Goal: Communication & Community: Answer question/provide support

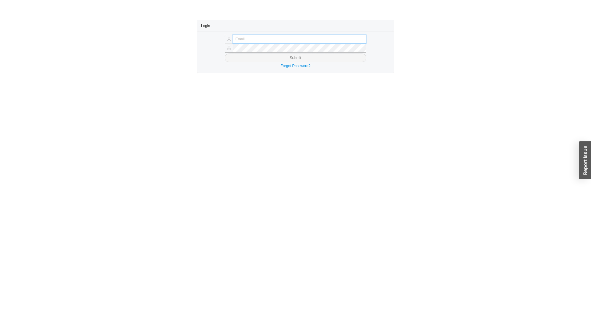
type input "[EMAIL_ADDRESS][DOMAIN_NAME]"
click at [300, 61] on button "Submit" at bounding box center [296, 58] width 142 height 9
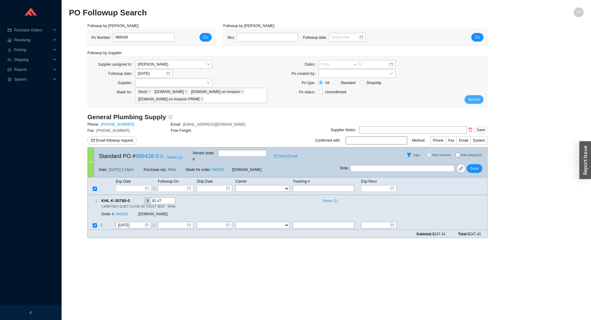
click at [465, 98] on button "Search" at bounding box center [473, 99] width 19 height 9
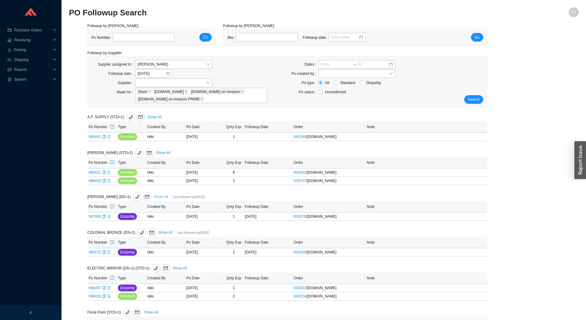
click at [154, 198] on link "Show All" at bounding box center [161, 196] width 14 height 4
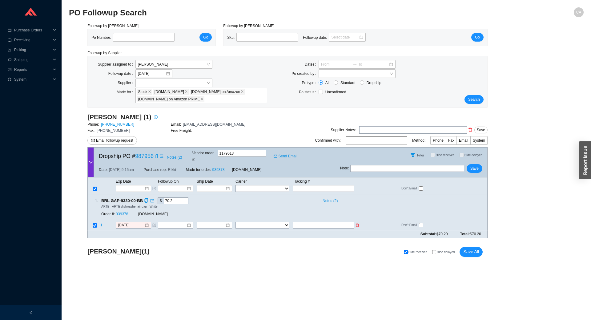
click at [301, 222] on input "text" at bounding box center [324, 225] width 62 height 7
type input "884421225488"
click at [252, 222] on select "FedEx UPS ---------------- 2 Day Transportation INC A&B Freight A. Duie Pyle AA…" at bounding box center [262, 225] width 54 height 7
select select "1"
click at [235, 222] on select "FedEx UPS ---------------- 2 Day Transportation INC A&B Freight A. Duie Pyle AA…" at bounding box center [262, 225] width 54 height 7
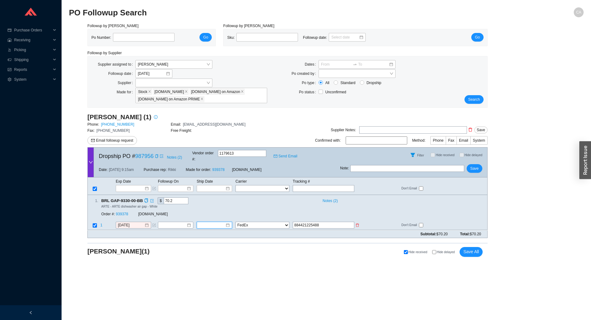
click at [210, 222] on input at bounding box center [212, 225] width 26 height 6
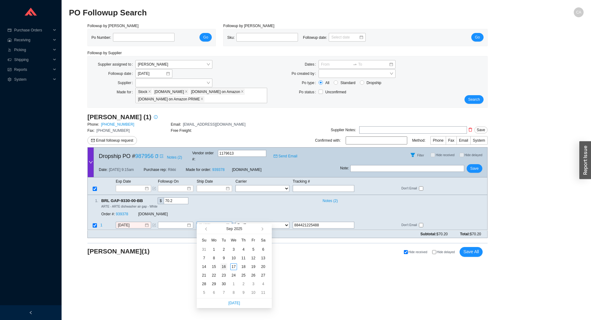
type input "9/16/2025"
click at [225, 266] on div "16" at bounding box center [223, 266] width 7 height 7
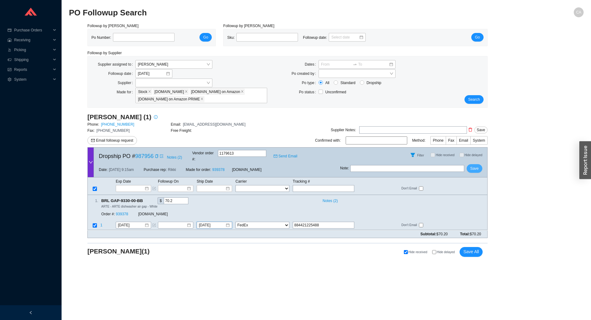
click at [472, 165] on span "Save" at bounding box center [474, 168] width 8 height 6
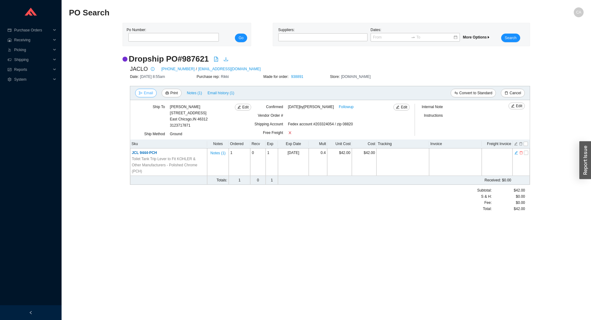
click at [148, 93] on span "Email" at bounding box center [148, 93] width 9 height 6
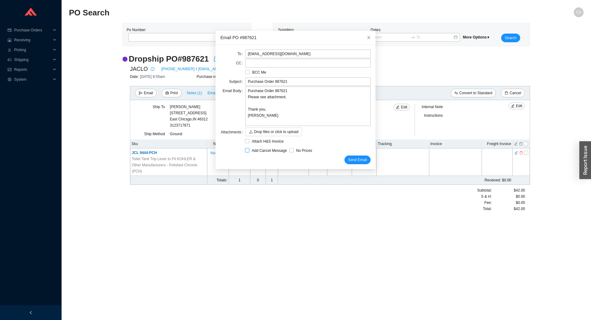
click at [249, 150] on span "Add Cancel Message" at bounding box center [269, 150] width 40 height 6
click at [249, 150] on input "Add Cancel Message" at bounding box center [247, 150] width 4 height 4
checkbox input "true"
type input "Purchase Order 987621 - PLEASE CANCEL"
type textarea "Please cancel and confirm via email. Thank you, [PERSON_NAME]"
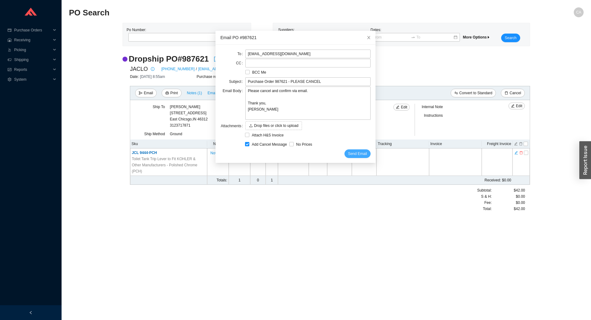
click at [348, 153] on span "Send Email" at bounding box center [357, 153] width 19 height 6
